Goal: Transaction & Acquisition: Purchase product/service

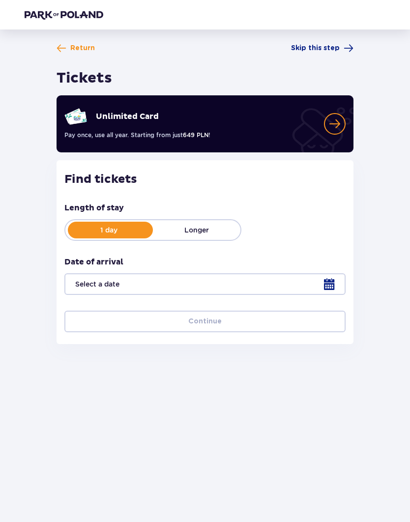
click at [331, 287] on div at bounding box center [204, 284] width 281 height 22
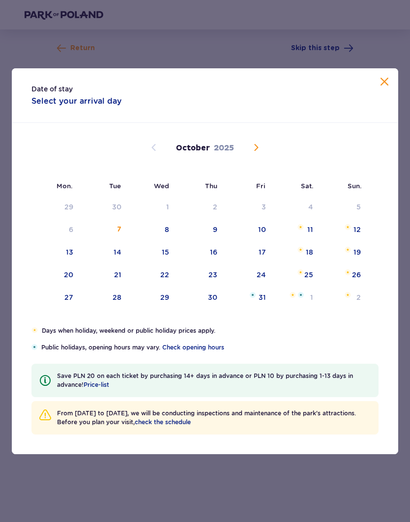
click at [116, 249] on font "14" at bounding box center [117, 252] width 8 height 8
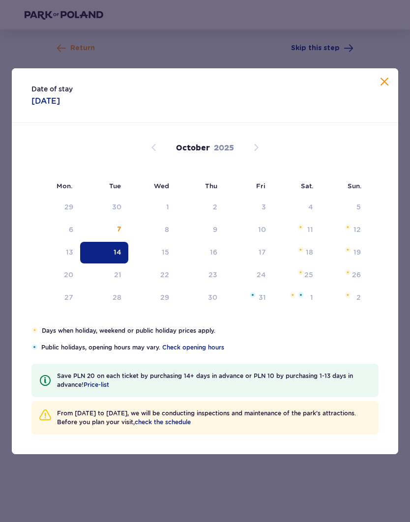
type input "[DATE]"
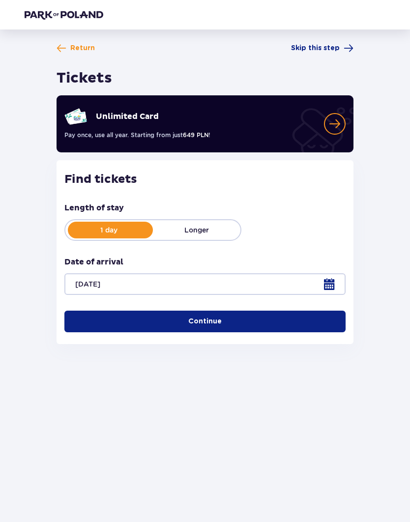
click at [225, 326] on button "Continue" at bounding box center [204, 321] width 281 height 22
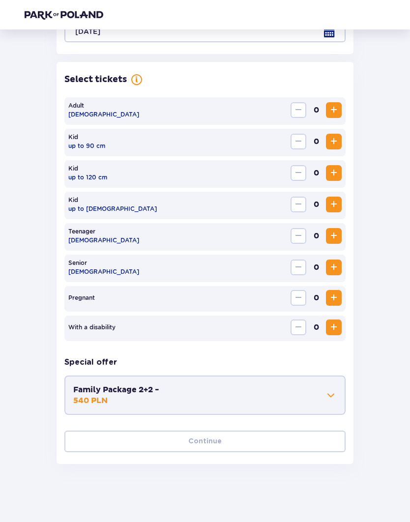
scroll to position [253, 0]
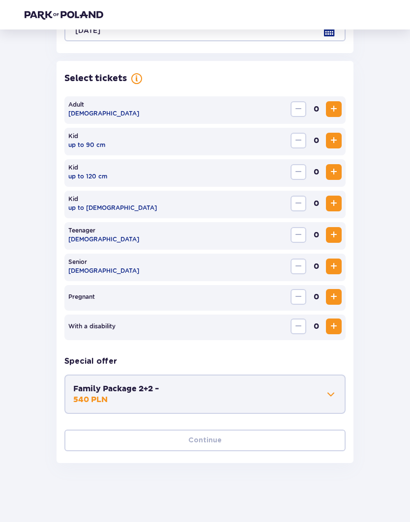
click at [331, 111] on span "Increase" at bounding box center [334, 109] width 12 height 12
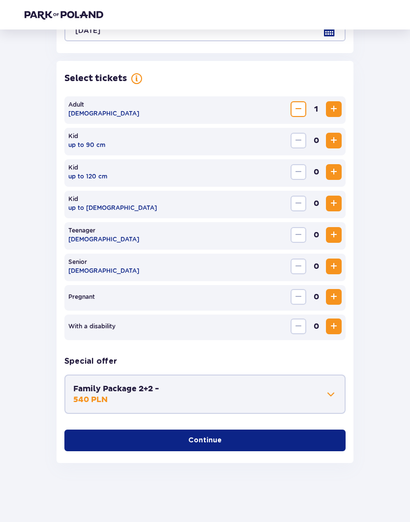
click at [330, 111] on span "Increase" at bounding box center [334, 109] width 12 height 12
click at [171, 439] on button "Continue" at bounding box center [204, 440] width 281 height 22
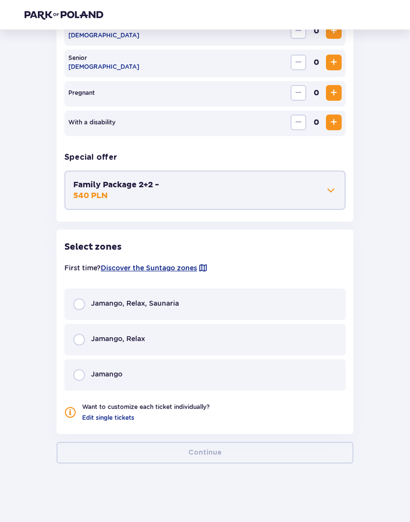
scroll to position [458, 0]
click at [169, 336] on div "Jamango, Relax" at bounding box center [204, 338] width 281 height 31
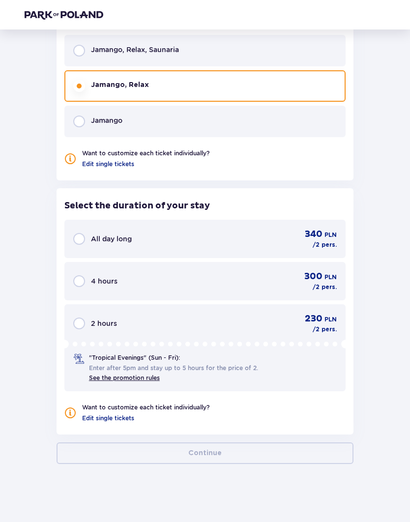
scroll to position [712, 0]
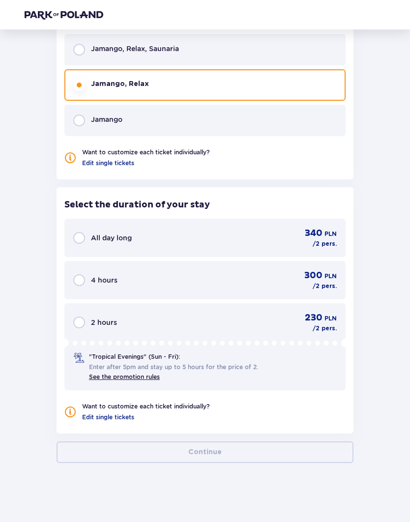
click at [169, 337] on icon at bounding box center [204, 342] width 281 height 11
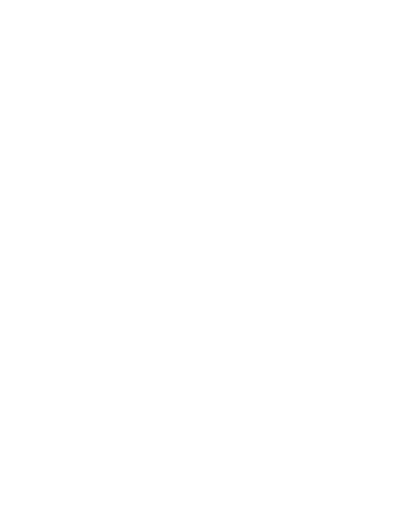
scroll to position [0, 0]
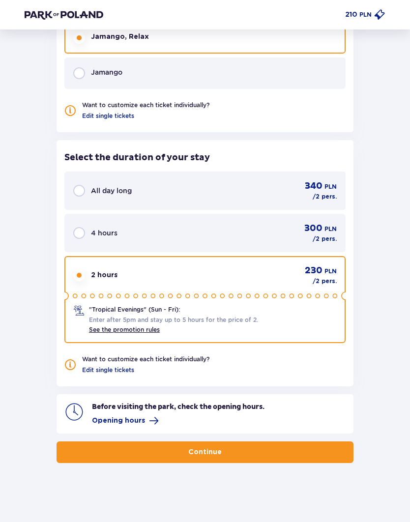
scroll to position [759, 0]
click at [139, 419] on font "Opening hours" at bounding box center [118, 420] width 53 height 7
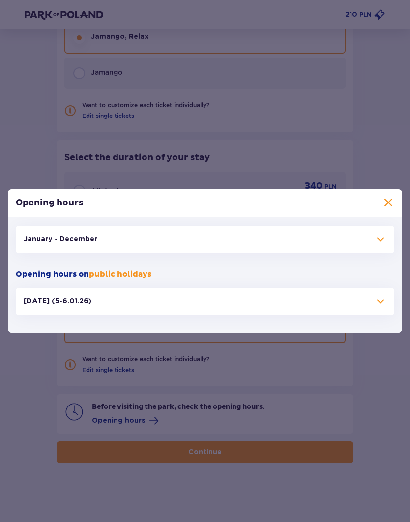
click at [203, 246] on button "January - December" at bounding box center [205, 239] width 378 height 28
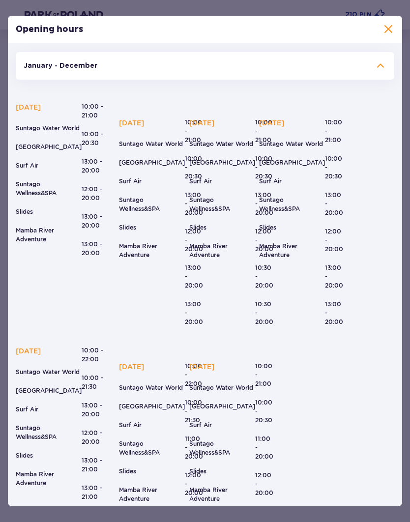
click at [384, 30] on span at bounding box center [388, 30] width 12 height 12
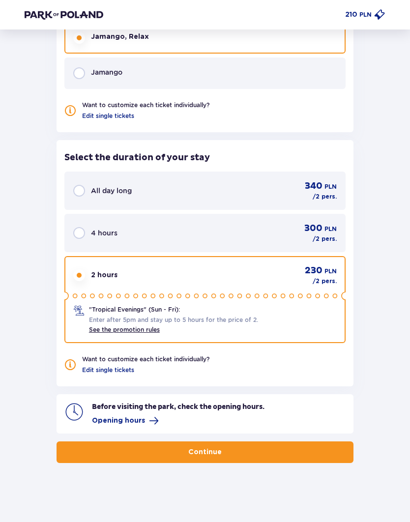
scroll to position [759, 0]
click at [200, 456] on font "Continue" at bounding box center [204, 452] width 33 height 10
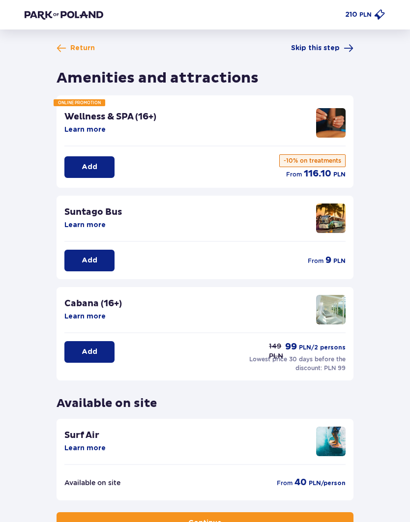
click at [101, 167] on button "Add" at bounding box center [89, 167] width 50 height 22
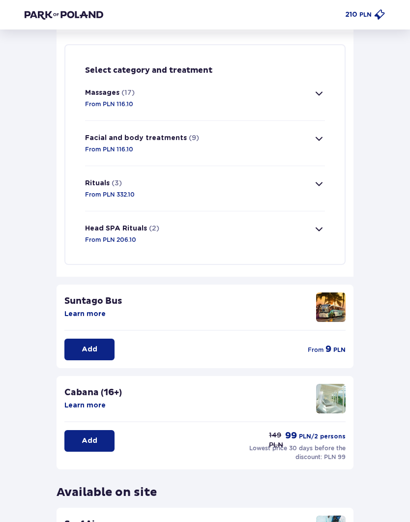
scroll to position [170, 0]
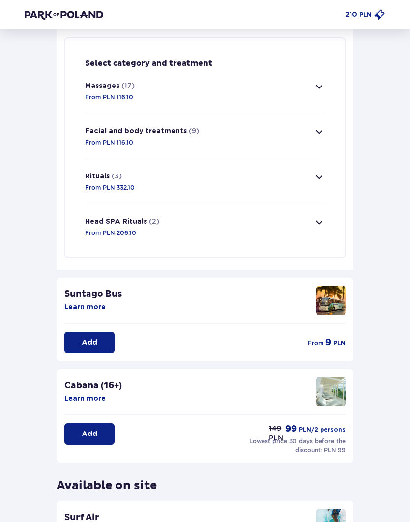
click at [317, 92] on button "Massages (17) From PLN 116.10" at bounding box center [205, 91] width 240 height 45
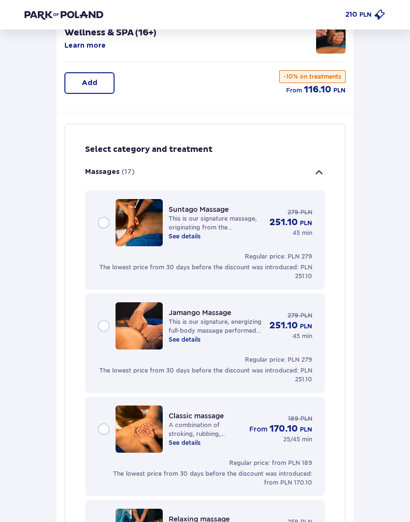
scroll to position [81, 0]
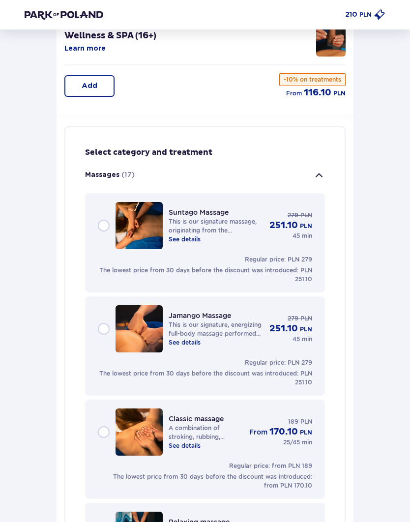
click at [321, 178] on span "button" at bounding box center [319, 175] width 12 height 12
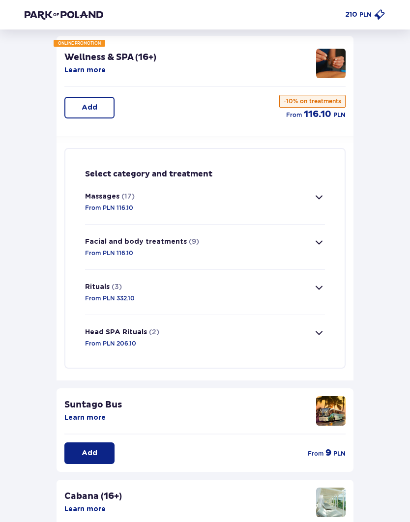
scroll to position [60, 0]
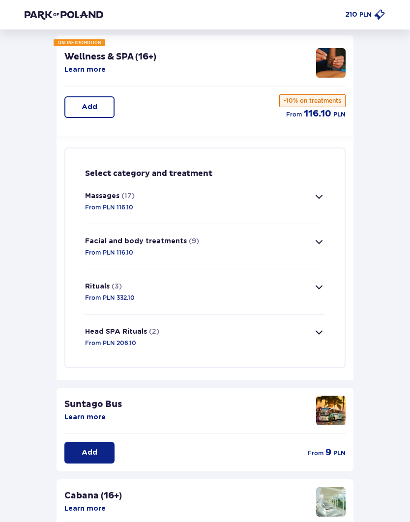
click at [324, 194] on span "button" at bounding box center [319, 197] width 12 height 12
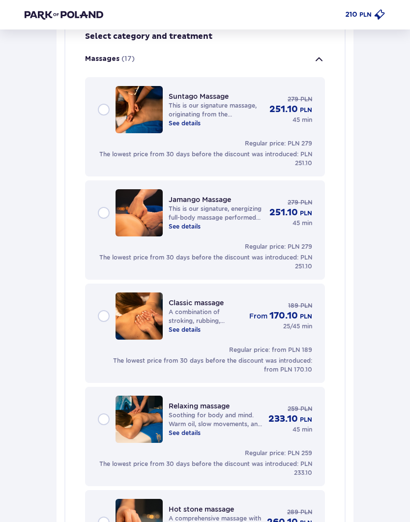
scroll to position [127, 0]
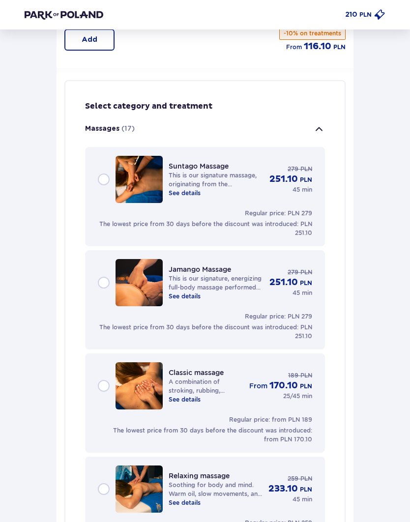
click at [309, 136] on button "Massages (17)" at bounding box center [205, 128] width 240 height 35
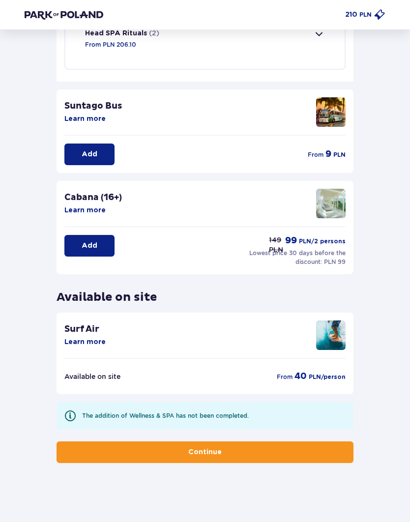
scroll to position [358, 0]
click at [213, 446] on button "Continue" at bounding box center [204, 452] width 297 height 22
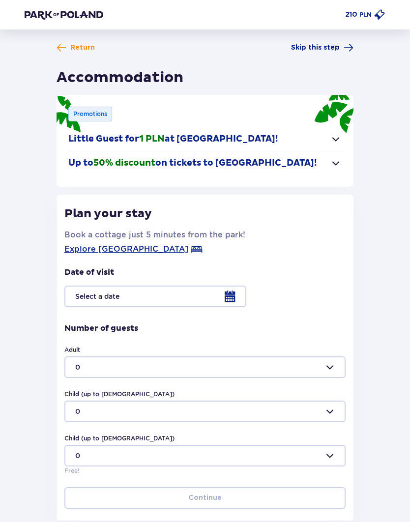
scroll to position [9, 0]
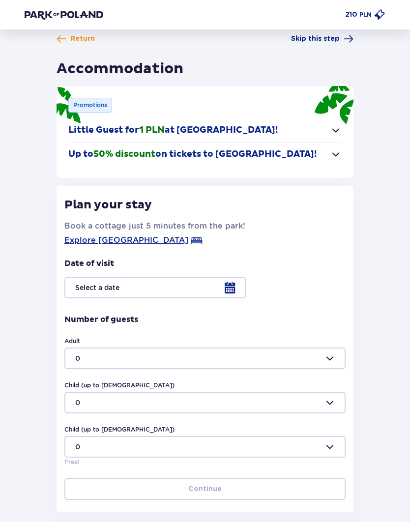
click at [319, 165] on button "Up to 50% discount on tickets to [GEOGRAPHIC_DATA]!" at bounding box center [204, 154] width 273 height 24
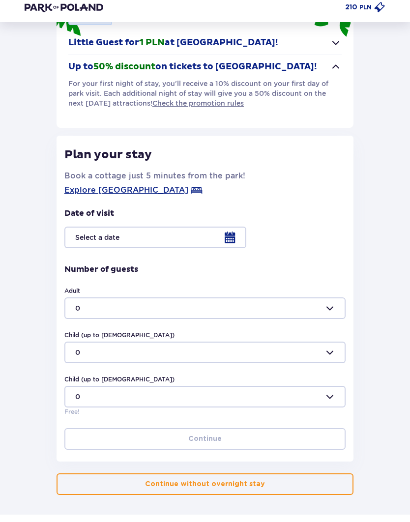
scroll to position [129, 0]
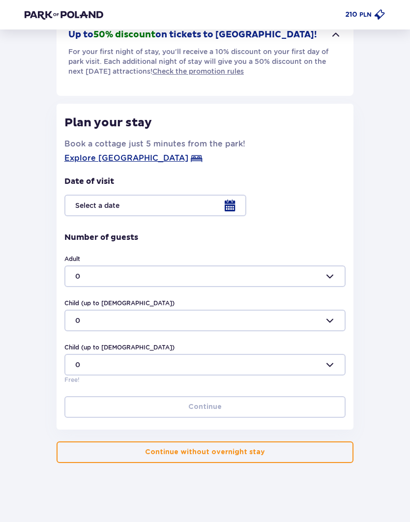
click at [233, 209] on div at bounding box center [204, 205] width 281 height 22
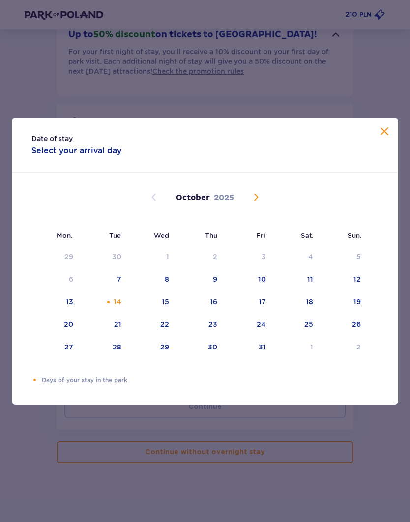
click at [373, 134] on div "Date of stay Select your arrival day" at bounding box center [205, 145] width 386 height 55
click at [374, 132] on div "Date of stay Select your arrival day" at bounding box center [205, 145] width 386 height 55
click at [378, 151] on div "Date of stay Select your arrival day" at bounding box center [205, 145] width 386 height 55
click at [388, 128] on span "Close" at bounding box center [384, 132] width 12 height 12
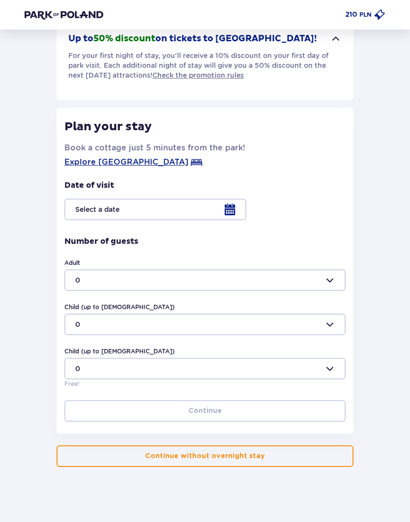
scroll to position [129, 0]
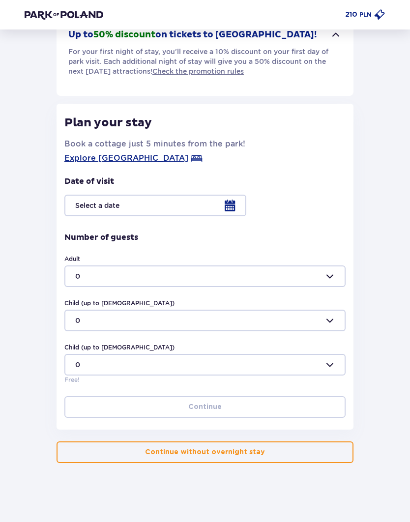
click at [224, 458] on button "Continue without overnight stay" at bounding box center [204, 452] width 297 height 22
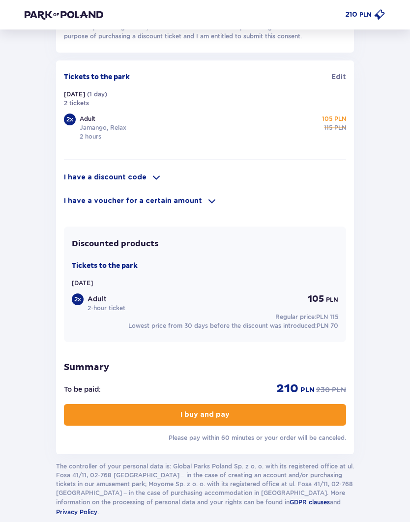
scroll to position [647, 0]
